Goal: Navigation & Orientation: Understand site structure

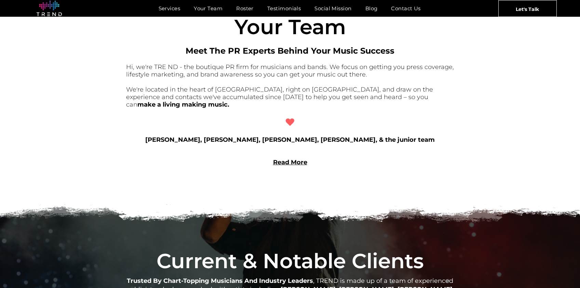
scroll to position [585, 0]
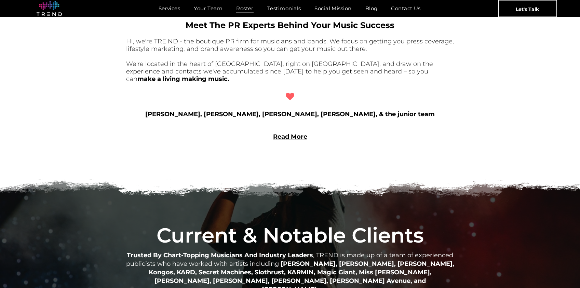
click at [244, 8] on span "Roster" at bounding box center [244, 8] width 17 height 10
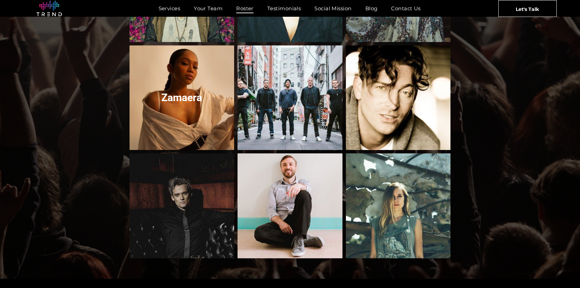
scroll to position [725, 0]
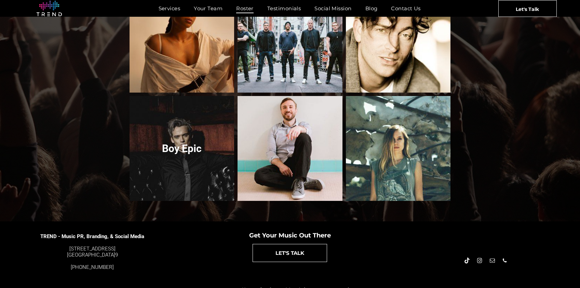
click at [199, 117] on link "Boy Epic" at bounding box center [181, 148] width 111 height 111
click at [189, 139] on link "Boy Epic" at bounding box center [181, 148] width 111 height 111
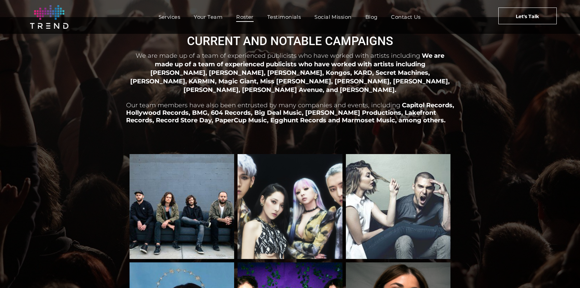
scroll to position [0, 0]
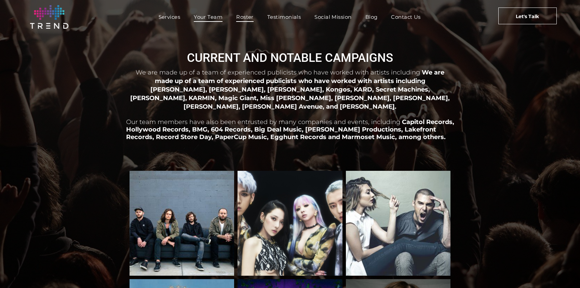
click at [213, 16] on span "Your Team" at bounding box center [208, 17] width 29 height 10
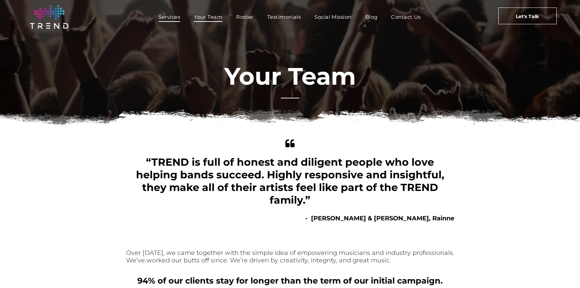
click at [171, 16] on span "Services" at bounding box center [170, 17] width 22 height 10
